Goal: Information Seeking & Learning: Find specific fact

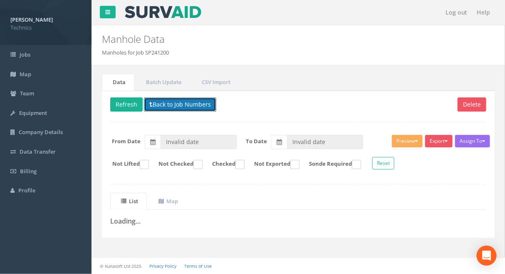
click at [168, 105] on button "Back to Job Numbers" at bounding box center [180, 104] width 72 height 14
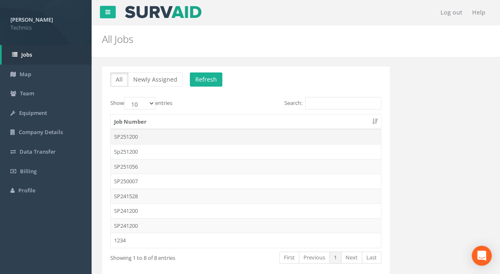
click at [127, 137] on td "SP251200" at bounding box center [246, 136] width 270 height 15
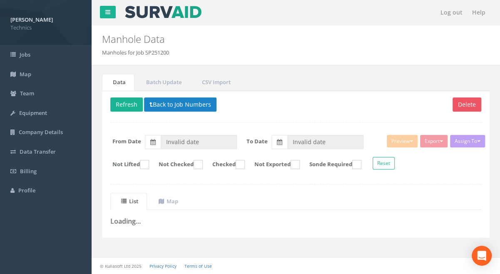
type input "[DATE]"
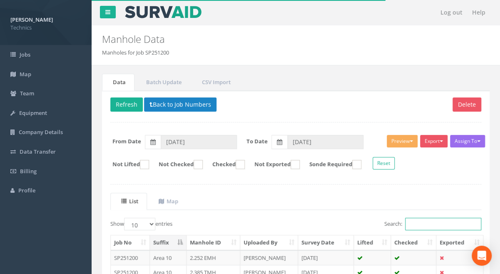
click at [423, 223] on input "Search:" at bounding box center [443, 224] width 76 height 12
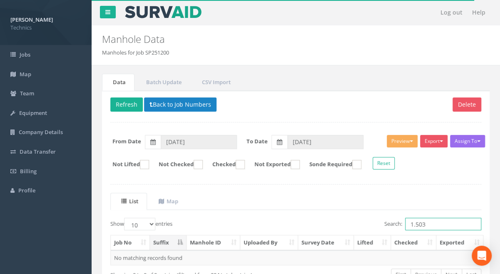
drag, startPoint x: 428, startPoint y: 223, endPoint x: 400, endPoint y: 221, distance: 27.9
click at [400, 221] on label "Search: 1.503" at bounding box center [432, 224] width 97 height 12
type input "1.503"
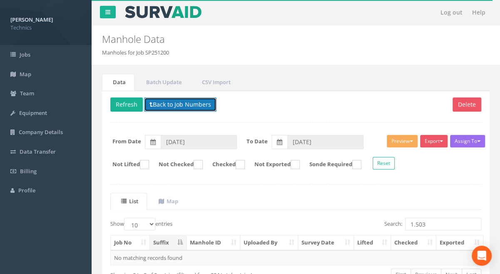
click at [195, 102] on button "Back to Job Numbers" at bounding box center [180, 104] width 72 height 14
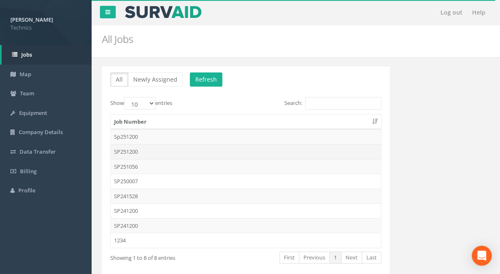
click at [136, 151] on td "SP251200" at bounding box center [246, 151] width 270 height 15
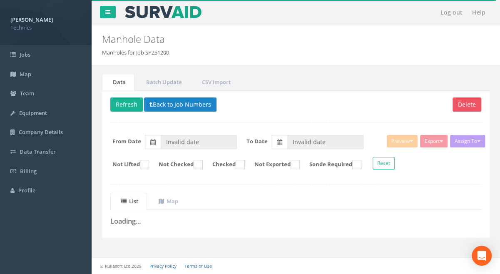
type input "[DATE]"
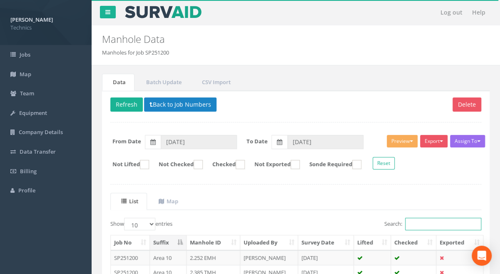
click at [430, 224] on input "Search:" at bounding box center [443, 224] width 76 height 12
paste input "1.503"
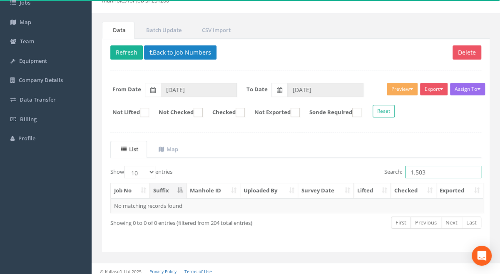
scroll to position [55, 0]
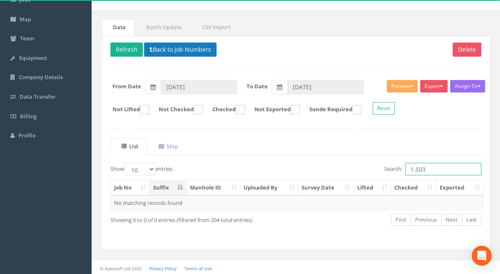
type input "1.503"
click at [170, 48] on button "Back to Job Numbers" at bounding box center [180, 49] width 72 height 14
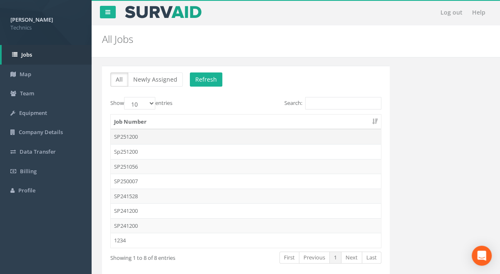
click at [132, 136] on td "SP251200" at bounding box center [246, 136] width 270 height 15
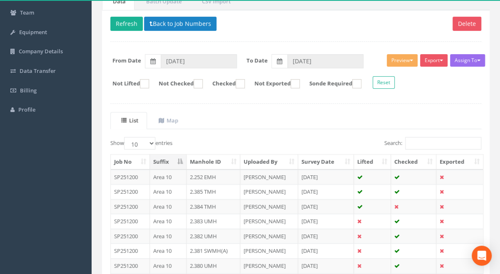
scroll to position [74, 0]
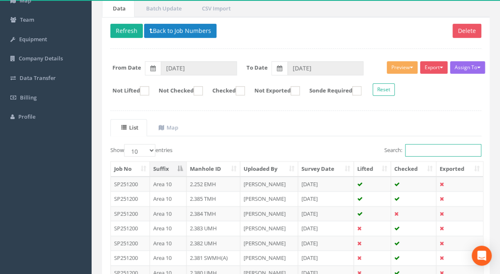
click at [415, 148] on input "Search:" at bounding box center [443, 150] width 76 height 12
paste input "1.503"
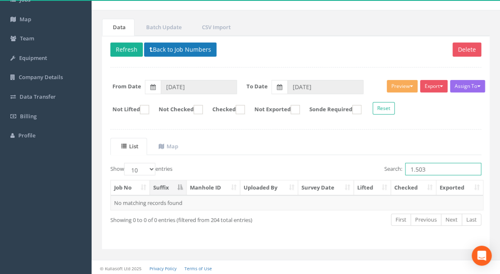
type input "1.503"
click at [158, 48] on button "Back to Job Numbers" at bounding box center [180, 49] width 72 height 14
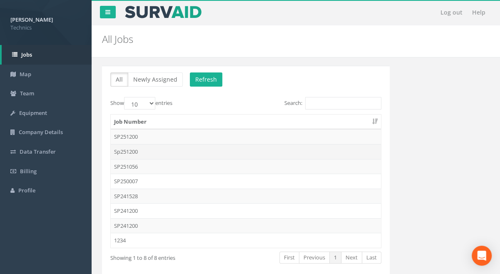
click at [133, 151] on td "Sp251200" at bounding box center [246, 151] width 270 height 15
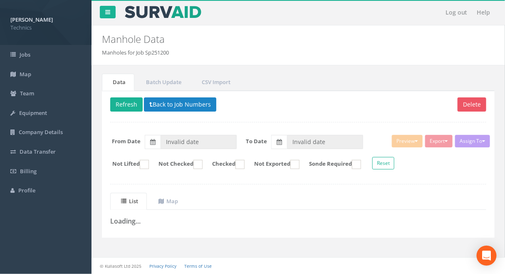
type input "[DATE]"
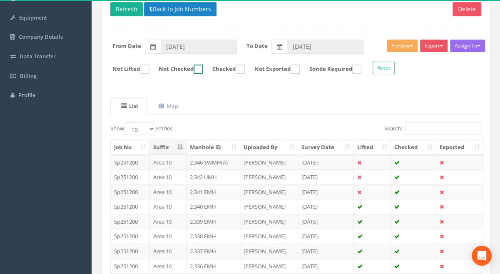
scroll to position [151, 0]
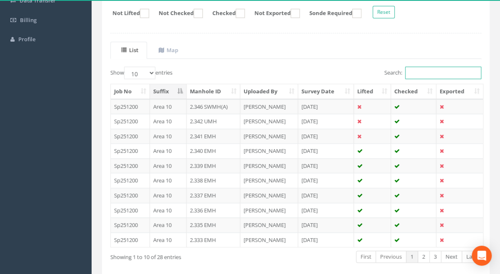
click at [425, 70] on input "Search:" at bounding box center [443, 73] width 76 height 12
paste input "1.503"
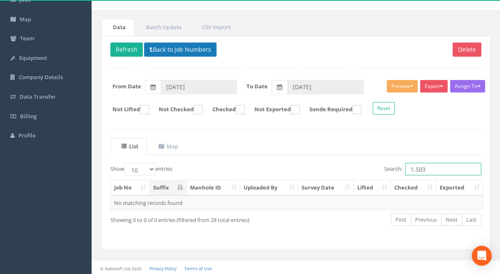
type input "1.503"
click at [153, 47] on button "Back to Job Numbers" at bounding box center [180, 49] width 72 height 14
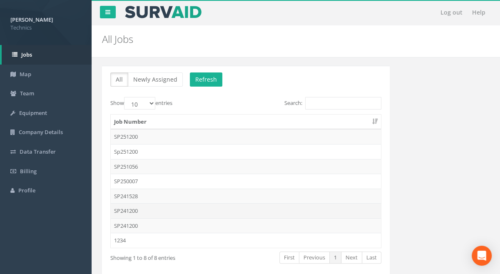
click at [131, 209] on td "SP241200" at bounding box center [246, 210] width 270 height 15
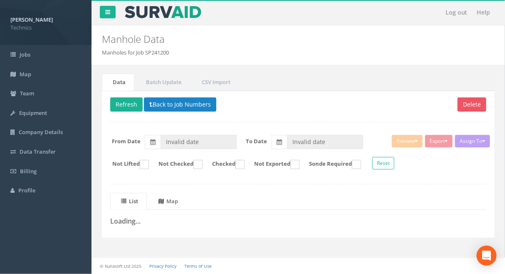
type input "[DATE]"
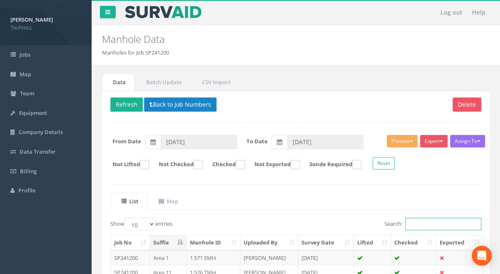
click at [425, 221] on input "Search:" at bounding box center [443, 224] width 76 height 12
paste input "1.503"
type input "1.503"
click at [204, 255] on td "1.503 TMH" at bounding box center [213, 257] width 54 height 15
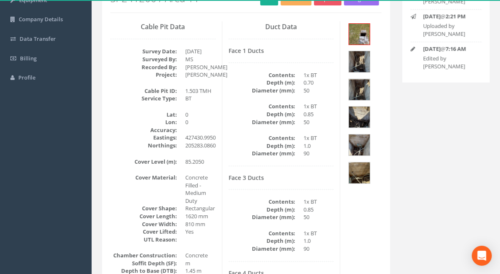
scroll to position [75, 0]
